Goal: Task Accomplishment & Management: Manage account settings

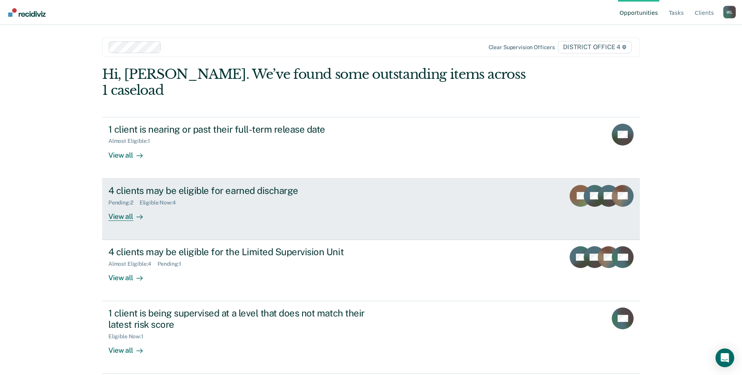
click at [119, 205] on div "View all" at bounding box center [130, 212] width 44 height 15
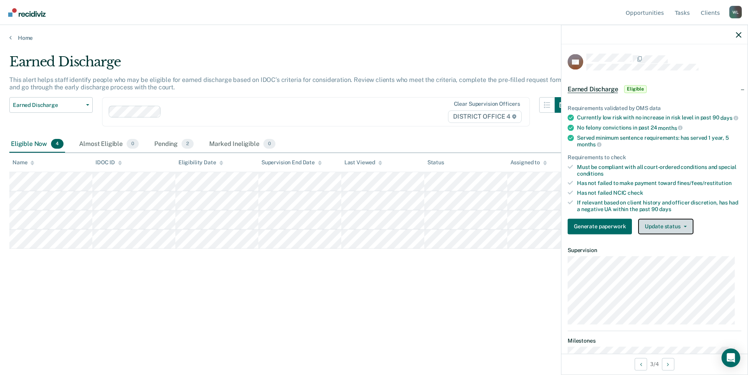
click at [686, 231] on button "Update status" at bounding box center [665, 226] width 55 height 16
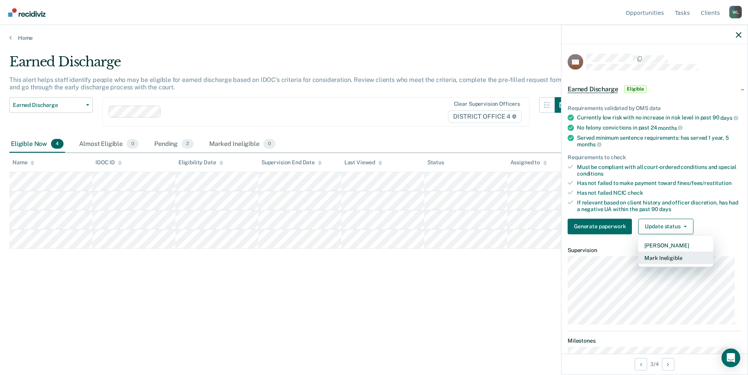
click at [672, 263] on button "Mark Ineligible" at bounding box center [675, 257] width 75 height 12
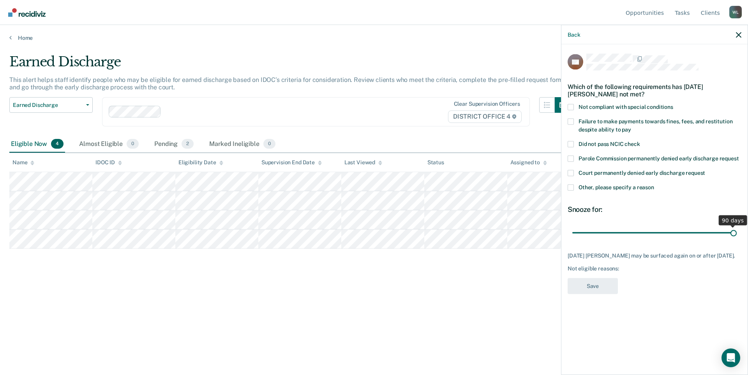
drag, startPoint x: 625, startPoint y: 233, endPoint x: 738, endPoint y: 236, distance: 112.3
type input "90"
click at [737, 236] on input "range" at bounding box center [654, 233] width 164 height 14
click at [569, 187] on span at bounding box center [571, 187] width 6 height 6
click at [654, 184] on input "Other, please specify a reason" at bounding box center [654, 184] width 0 height 0
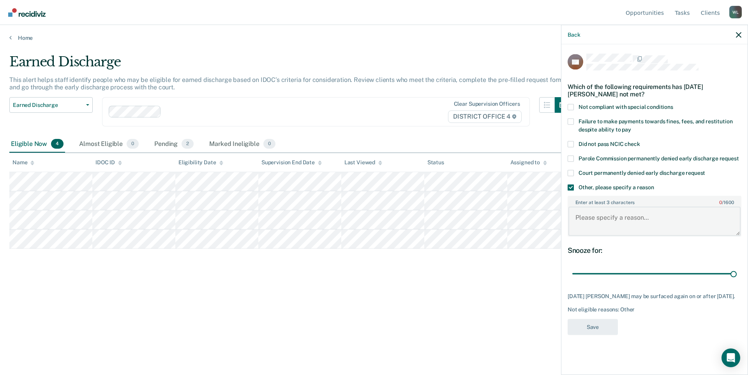
click at [648, 217] on textarea "Enter at least 3 characters 0 / 1600" at bounding box center [655, 221] width 172 height 29
type textarea "Probation revoked/reinstated [DATE]"
click at [604, 325] on button "Save" at bounding box center [593, 326] width 50 height 16
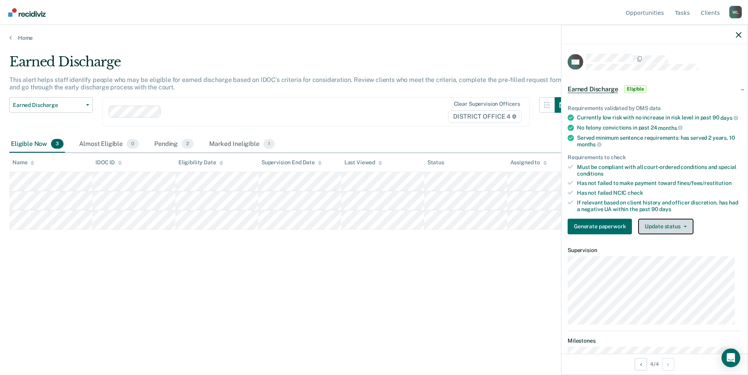
click at [685, 230] on button "Update status" at bounding box center [665, 226] width 55 height 16
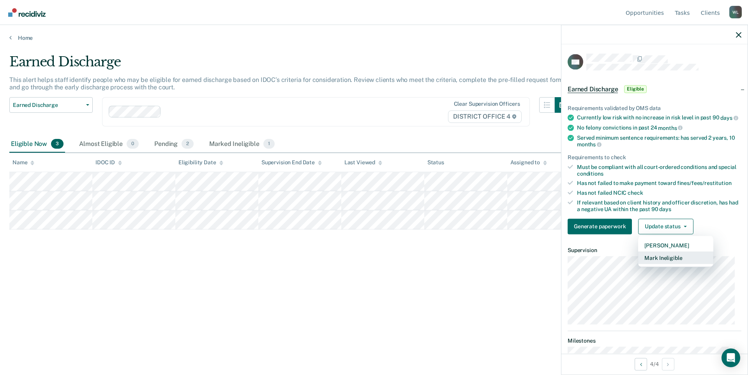
click at [677, 263] on button "Mark Ineligible" at bounding box center [675, 257] width 75 height 12
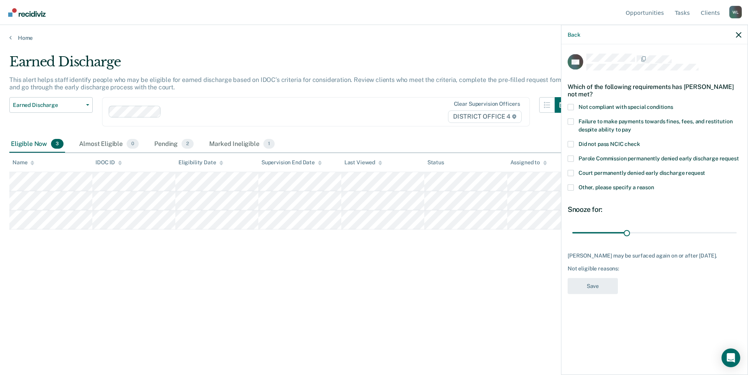
click at [570, 185] on span at bounding box center [571, 187] width 6 height 6
click at [654, 184] on input "Other, please specify a reason" at bounding box center [654, 184] width 0 height 0
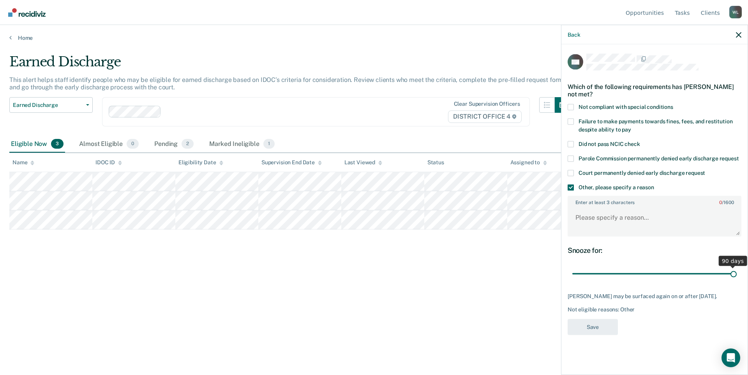
drag, startPoint x: 627, startPoint y: 274, endPoint x: 782, endPoint y: 288, distance: 155.3
type input "90"
click at [737, 280] on input "range" at bounding box center [654, 274] width 164 height 14
click at [592, 220] on textarea "Enter at least 3 characters 0 / 1600" at bounding box center [655, 221] width 172 height 29
type textarea "Probation reinstated [DATE]"
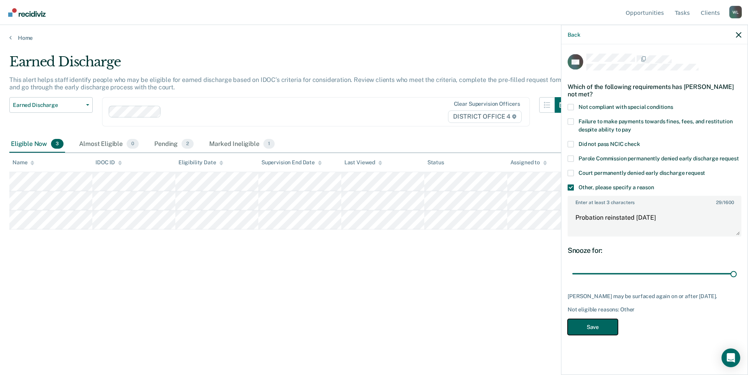
click at [595, 329] on button "Save" at bounding box center [593, 326] width 50 height 16
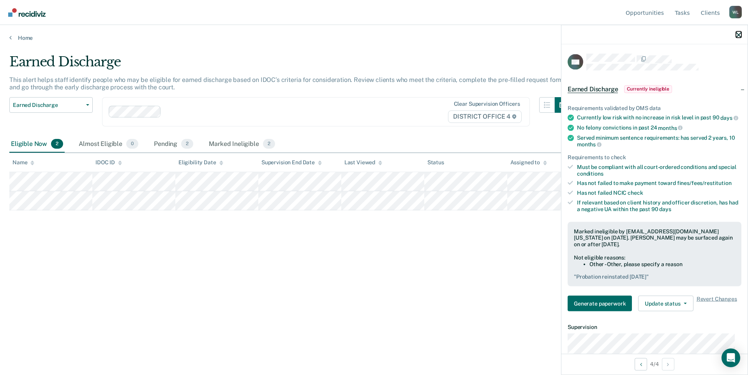
click at [738, 36] on icon "button" at bounding box center [738, 34] width 5 height 5
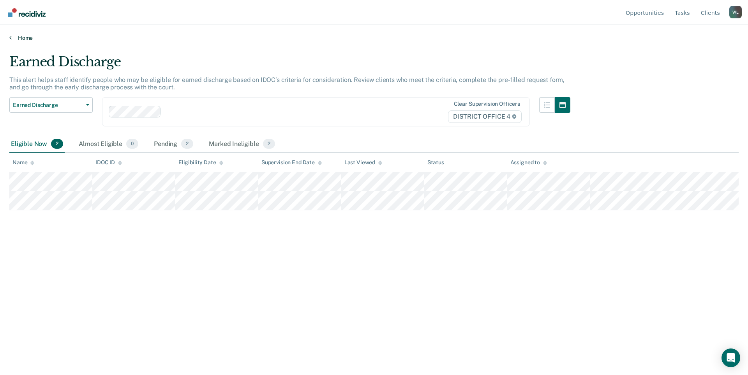
click at [16, 39] on link "Home" at bounding box center [374, 37] width 730 height 7
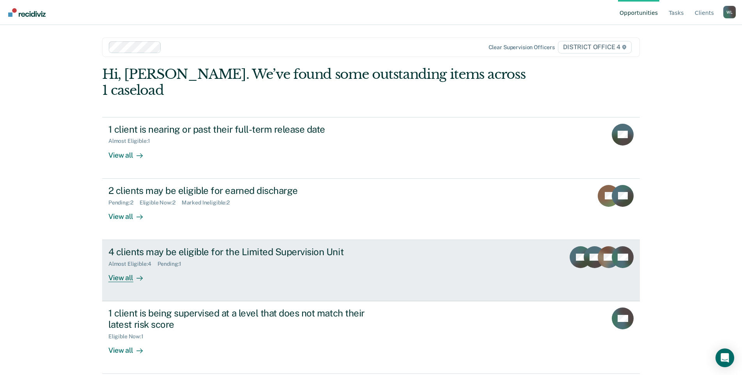
click at [248, 246] on div "4 clients may be eligible for the Limited Supervision Unit" at bounding box center [245, 251] width 274 height 11
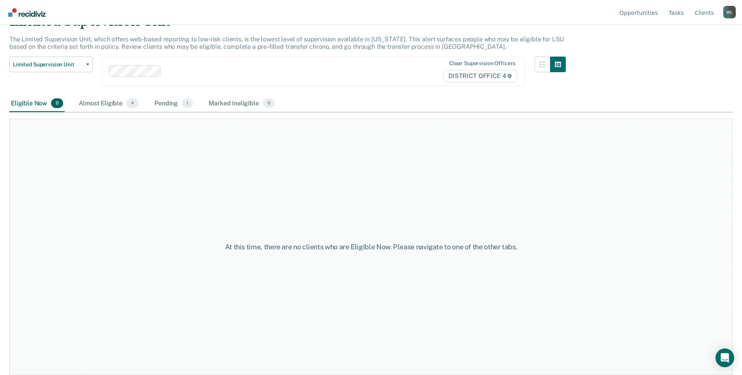
scroll to position [47, 0]
click at [112, 97] on div "Almost Eligible 4" at bounding box center [108, 103] width 63 height 17
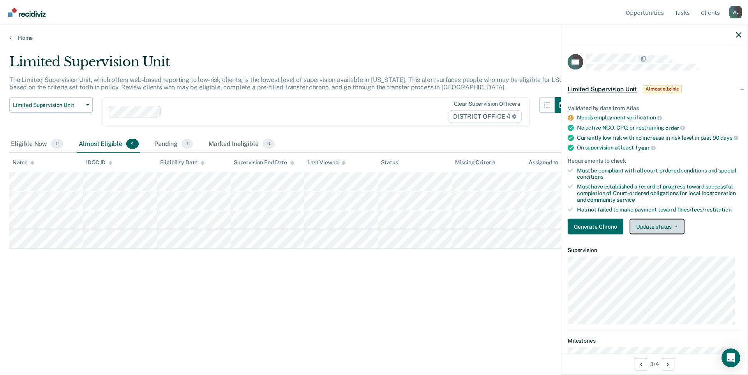
click at [676, 227] on icon "button" at bounding box center [676, 227] width 3 height 2
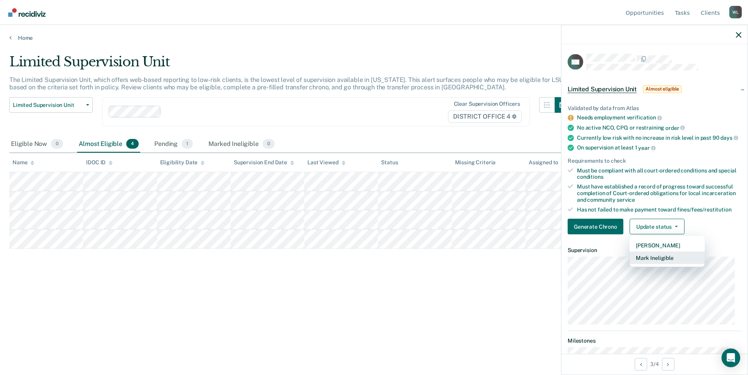
click at [665, 264] on button "Mark Ineligible" at bounding box center [667, 257] width 75 height 12
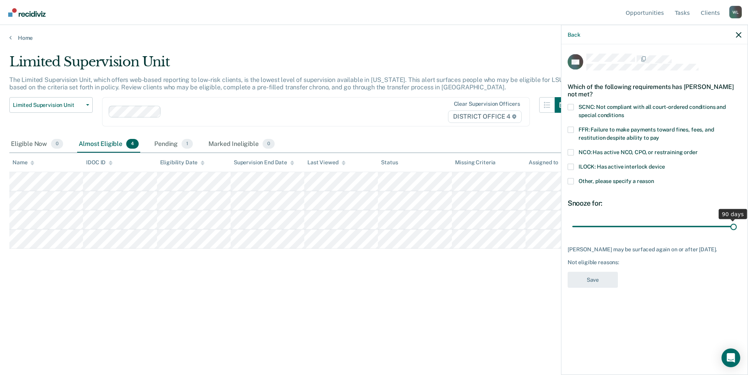
drag, startPoint x: 629, startPoint y: 225, endPoint x: 761, endPoint y: 234, distance: 132.4
type input "90"
click at [737, 233] on input "range" at bounding box center [654, 226] width 164 height 14
click at [571, 182] on span at bounding box center [571, 181] width 6 height 6
click at [654, 178] on input "Other, please specify a reason" at bounding box center [654, 178] width 0 height 0
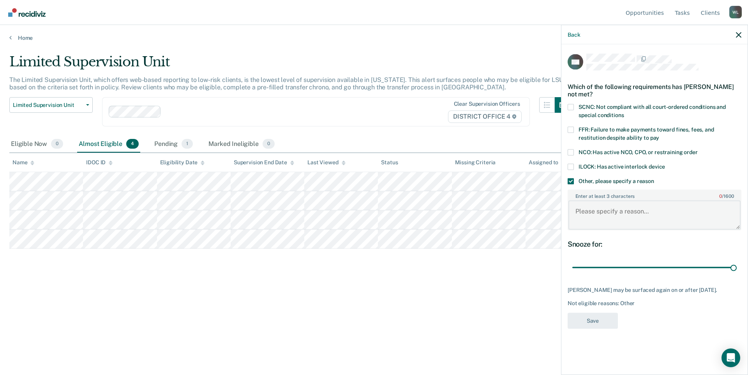
click at [603, 212] on textarea "Enter at least 3 characters 0 / 1600" at bounding box center [655, 214] width 172 height 29
type textarea "Reinstated [DATE], new charges [DATE]"
click at [590, 321] on button "Save" at bounding box center [593, 320] width 50 height 16
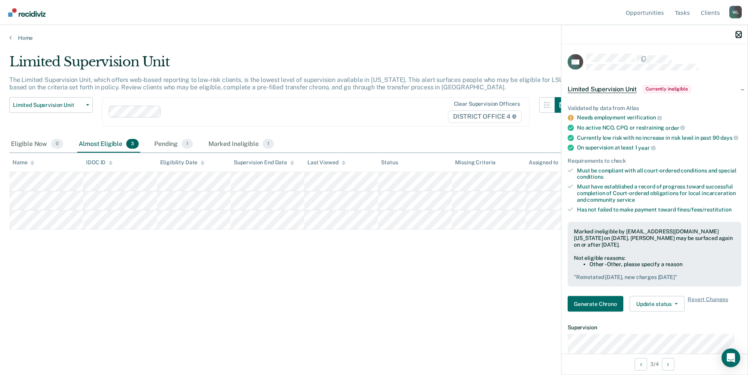
click at [737, 34] on icon "button" at bounding box center [738, 34] width 5 height 5
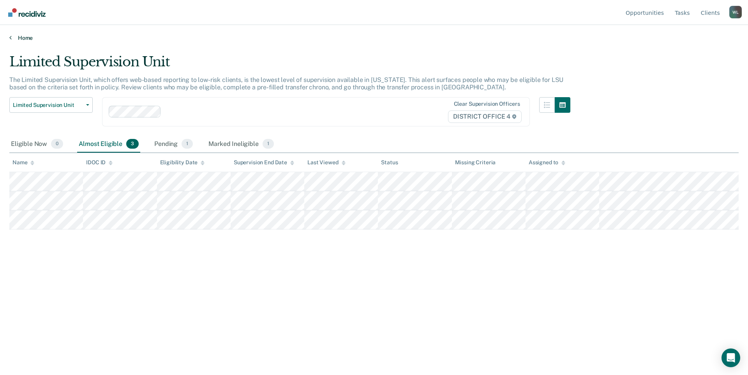
click at [19, 35] on link "Home" at bounding box center [374, 37] width 730 height 7
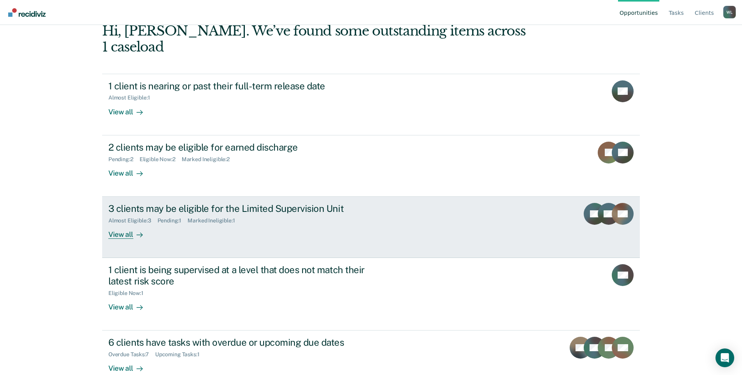
scroll to position [44, 0]
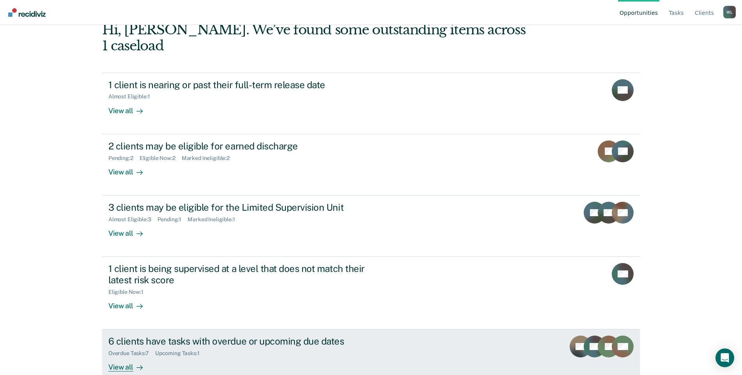
click at [290, 335] on div "6 clients have tasks with overdue or upcoming due dates" at bounding box center [245, 340] width 274 height 11
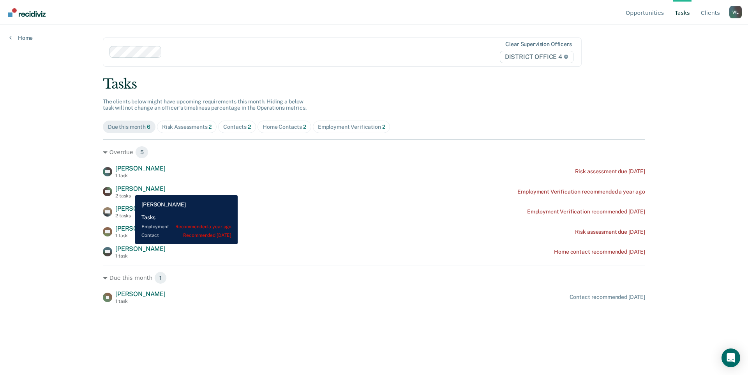
click at [129, 189] on span "[PERSON_NAME]" at bounding box center [140, 188] width 50 height 7
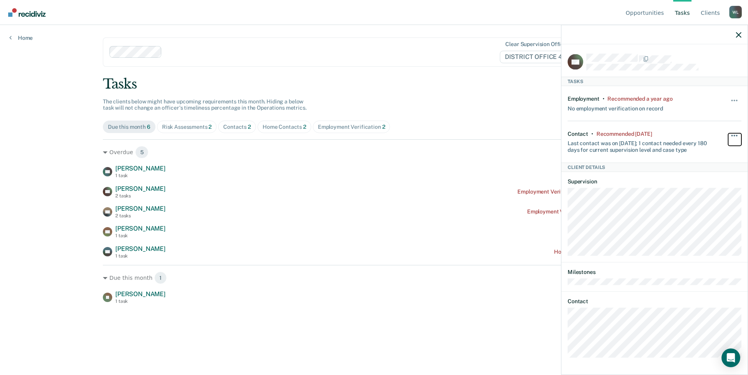
click at [736, 134] on span "button" at bounding box center [737, 135] width 2 height 2
click at [738, 99] on button "button" at bounding box center [734, 104] width 13 height 12
click at [674, 183] on dt "Supervision" at bounding box center [655, 181] width 174 height 7
click at [453, 308] on main "Clear supervision officers DISTRICT OFFICE 4 Tasks The clients below might have…" at bounding box center [374, 190] width 561 height 331
click at [733, 35] on div at bounding box center [655, 34] width 186 height 19
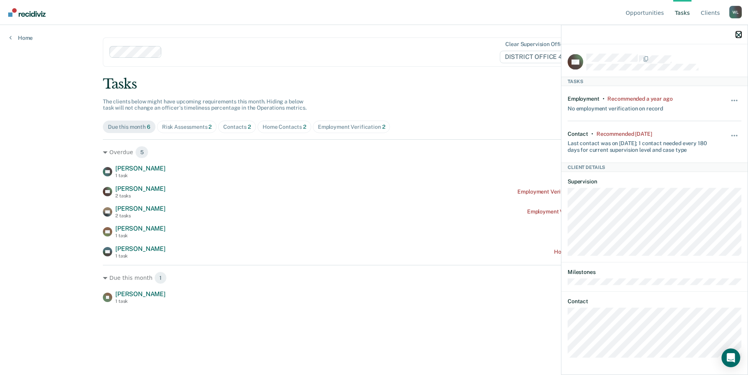
click at [740, 34] on icon "button" at bounding box center [738, 34] width 5 height 5
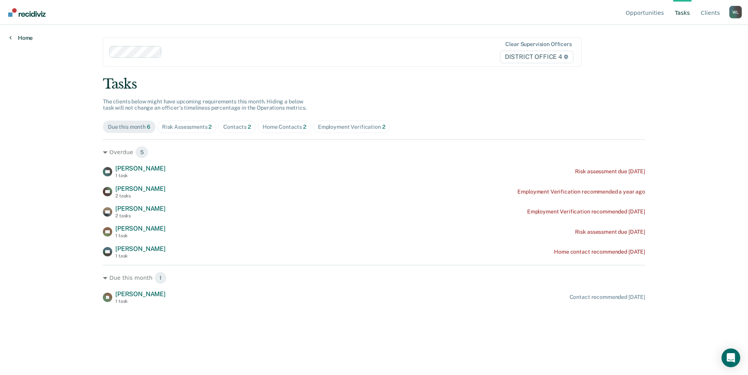
click at [21, 37] on link "Home" at bounding box center [20, 37] width 23 height 7
